Goal: Information Seeking & Learning: Learn about a topic

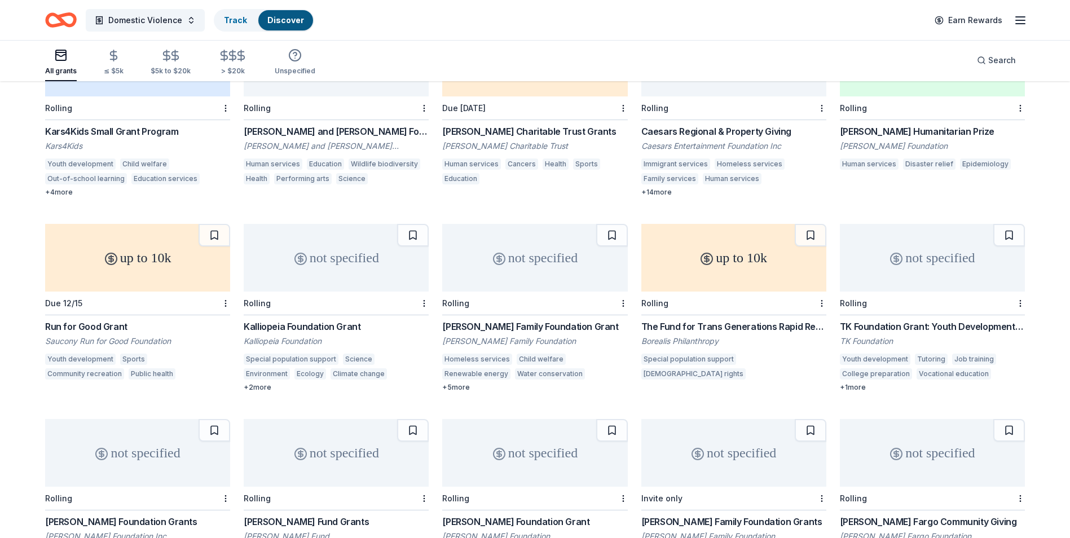
scroll to position [1556, 0]
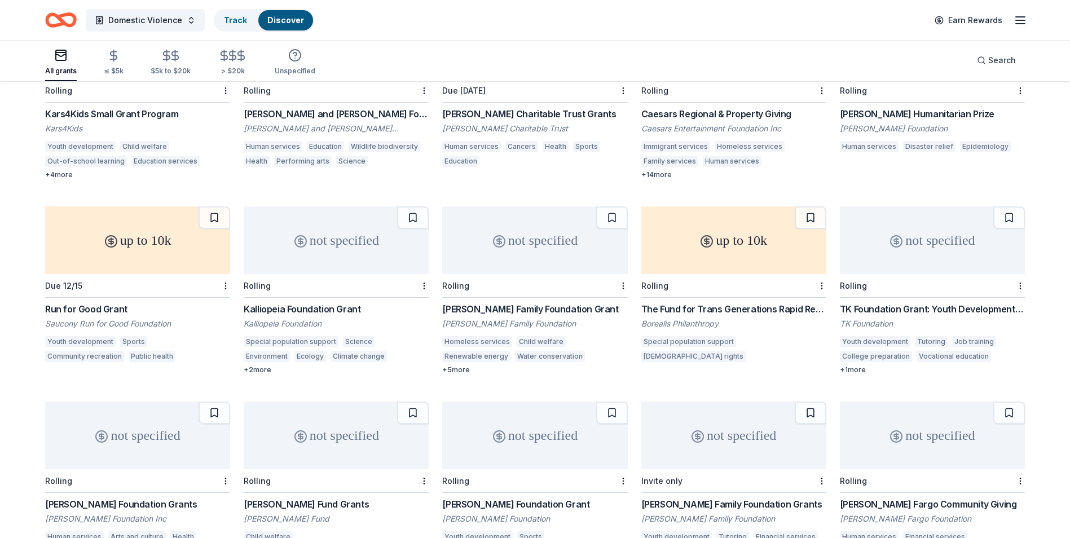
click at [412, 206] on button at bounding box center [413, 217] width 32 height 23
click at [412, 206] on button at bounding box center [413, 217] width 29 height 23
click at [424, 279] on div at bounding box center [422, 285] width 11 height 23
click at [412, 206] on button at bounding box center [413, 217] width 29 height 23
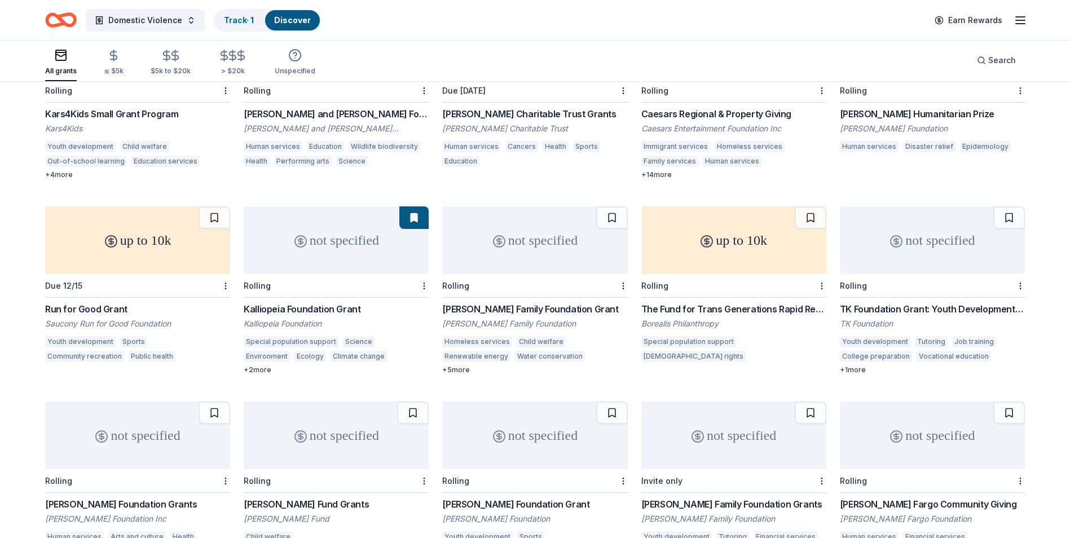
click at [413, 206] on button at bounding box center [413, 217] width 29 height 23
drag, startPoint x: 413, startPoint y: 204, endPoint x: 471, endPoint y: 178, distance: 63.9
click at [491, 302] on div "[PERSON_NAME] Family Foundation Grant" at bounding box center [534, 309] width 185 height 14
click at [411, 206] on button at bounding box center [413, 217] width 29 height 23
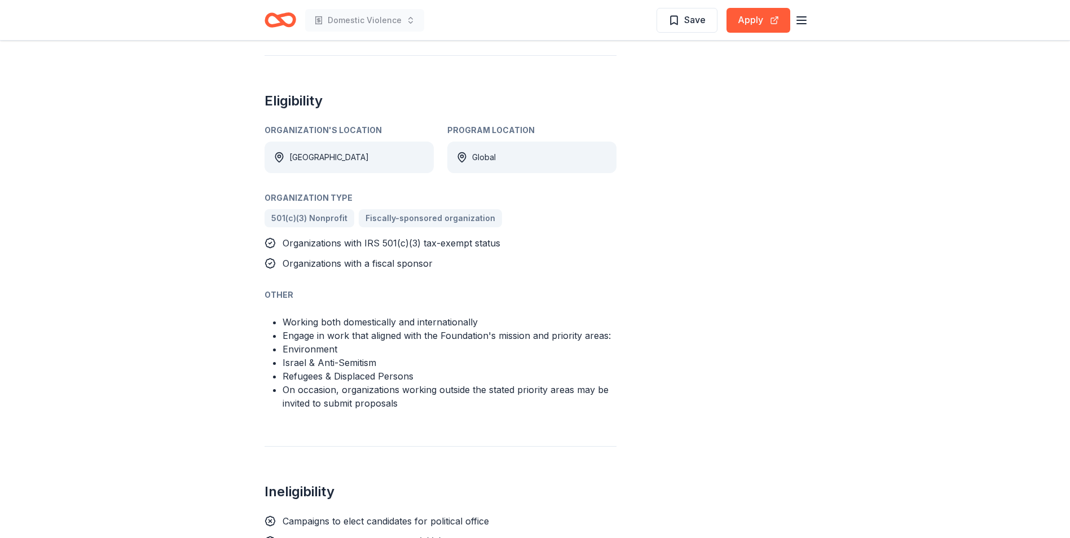
scroll to position [639, 0]
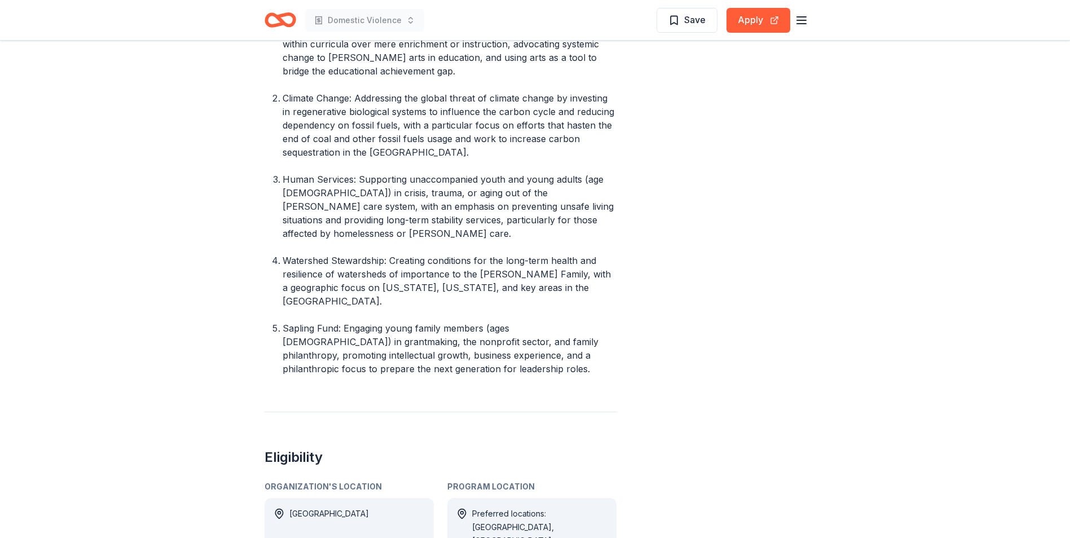
scroll to position [451, 0]
